Goal: Find specific page/section: Find specific page/section

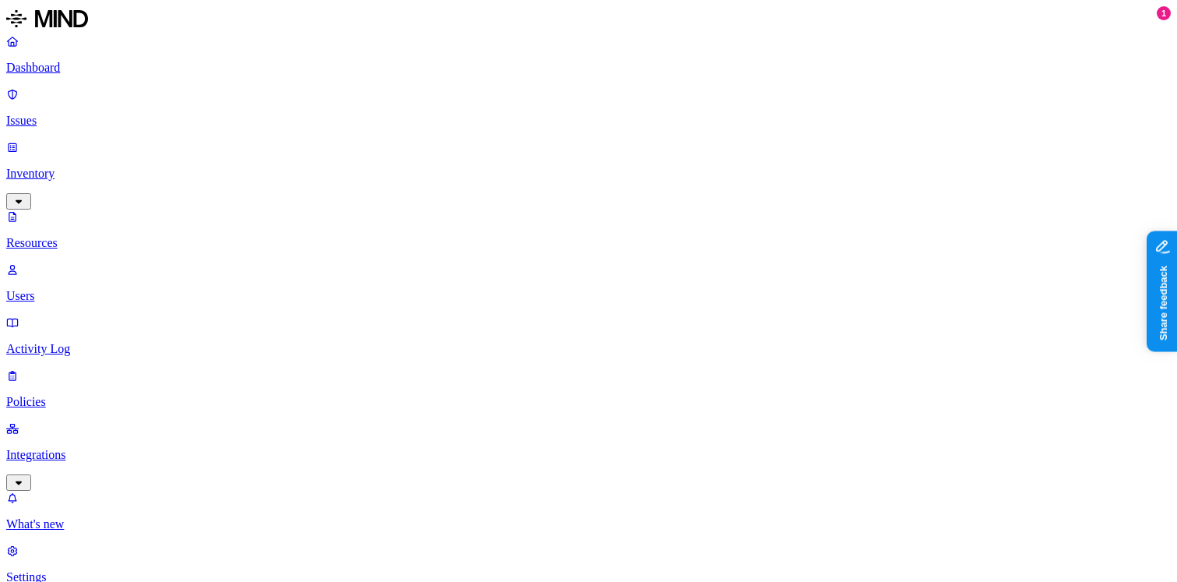
click at [66, 395] on p "Policies" at bounding box center [588, 402] width 1165 height 14
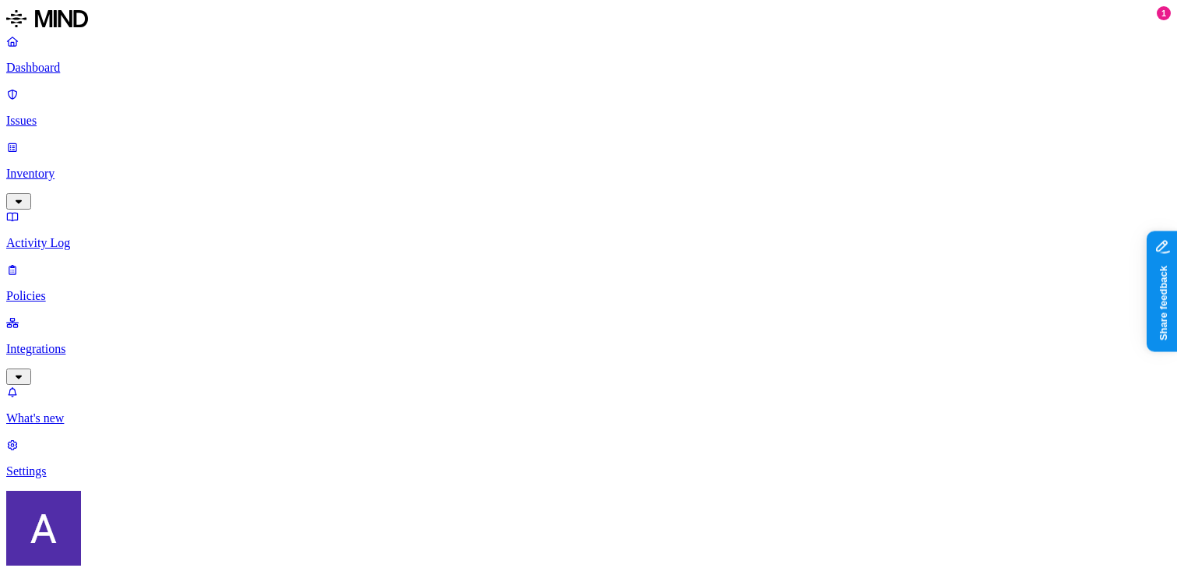
type input "avi"
